Goal: Task Accomplishment & Management: Manage account settings

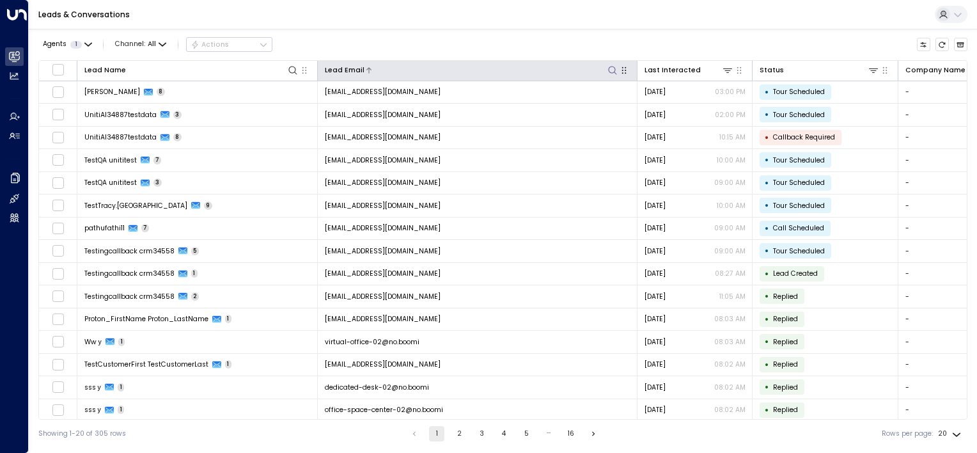
click at [609, 72] on icon at bounding box center [612, 70] width 10 height 10
type input "**********"
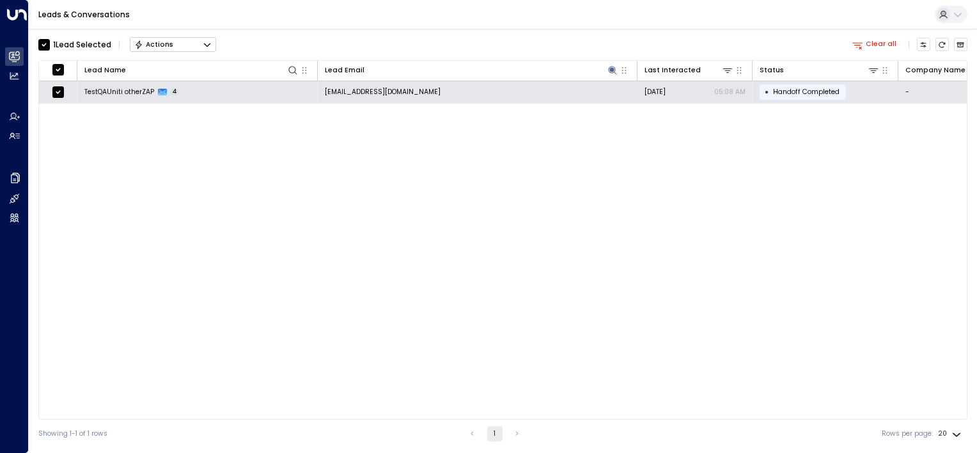
click at [155, 42] on div "Actions" at bounding box center [153, 44] width 39 height 9
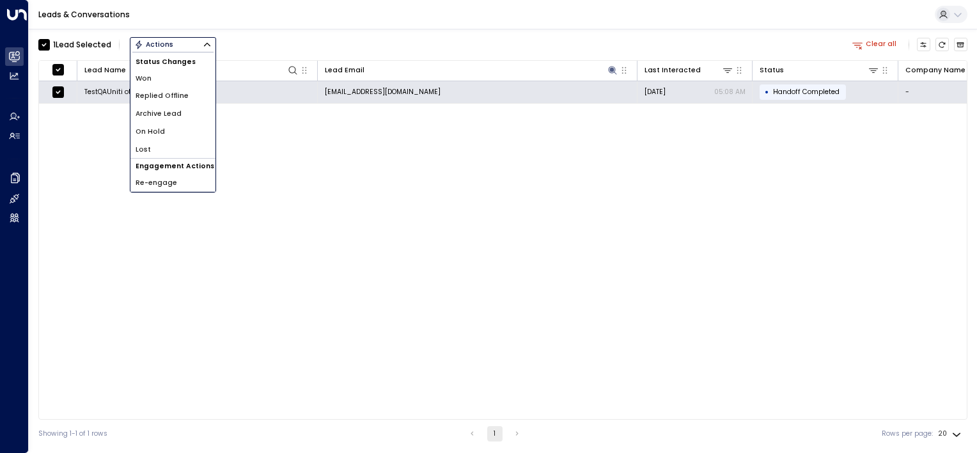
click at [146, 115] on span "Archive Lead" at bounding box center [159, 114] width 46 height 10
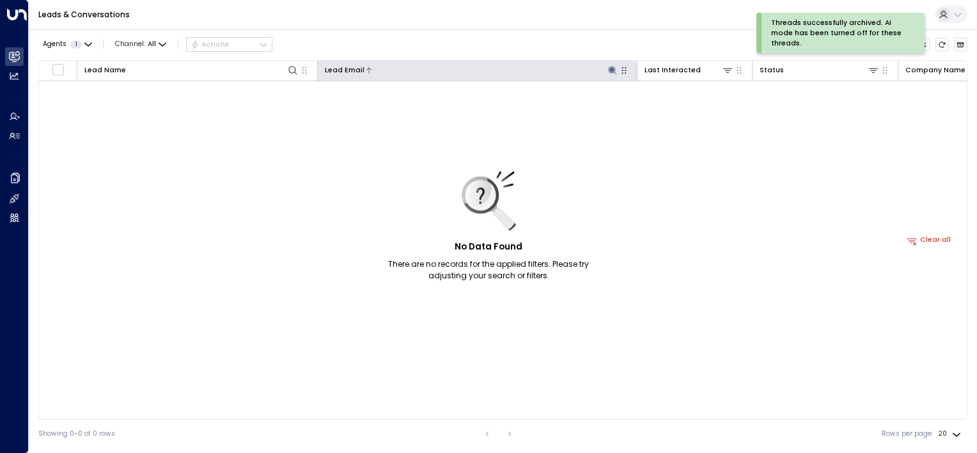
click at [614, 72] on icon at bounding box center [612, 70] width 8 height 8
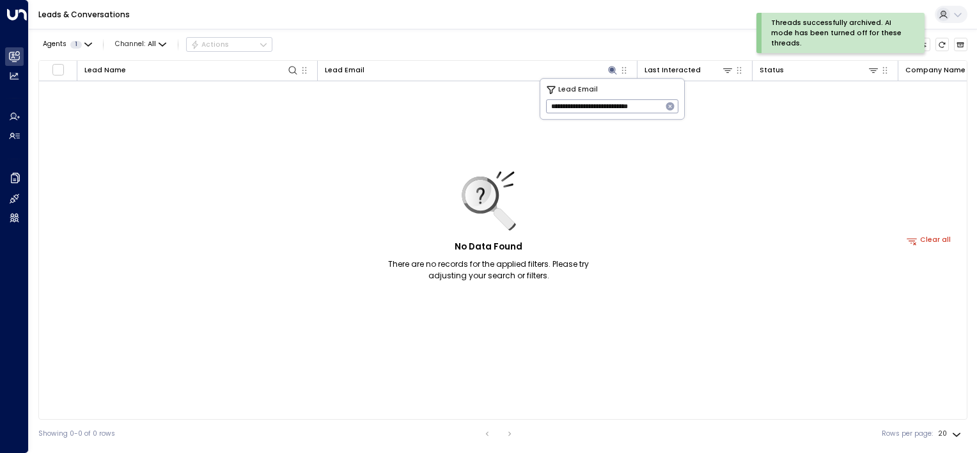
click at [667, 103] on icon "button" at bounding box center [670, 106] width 8 height 8
